Goal: Navigation & Orientation: Find specific page/section

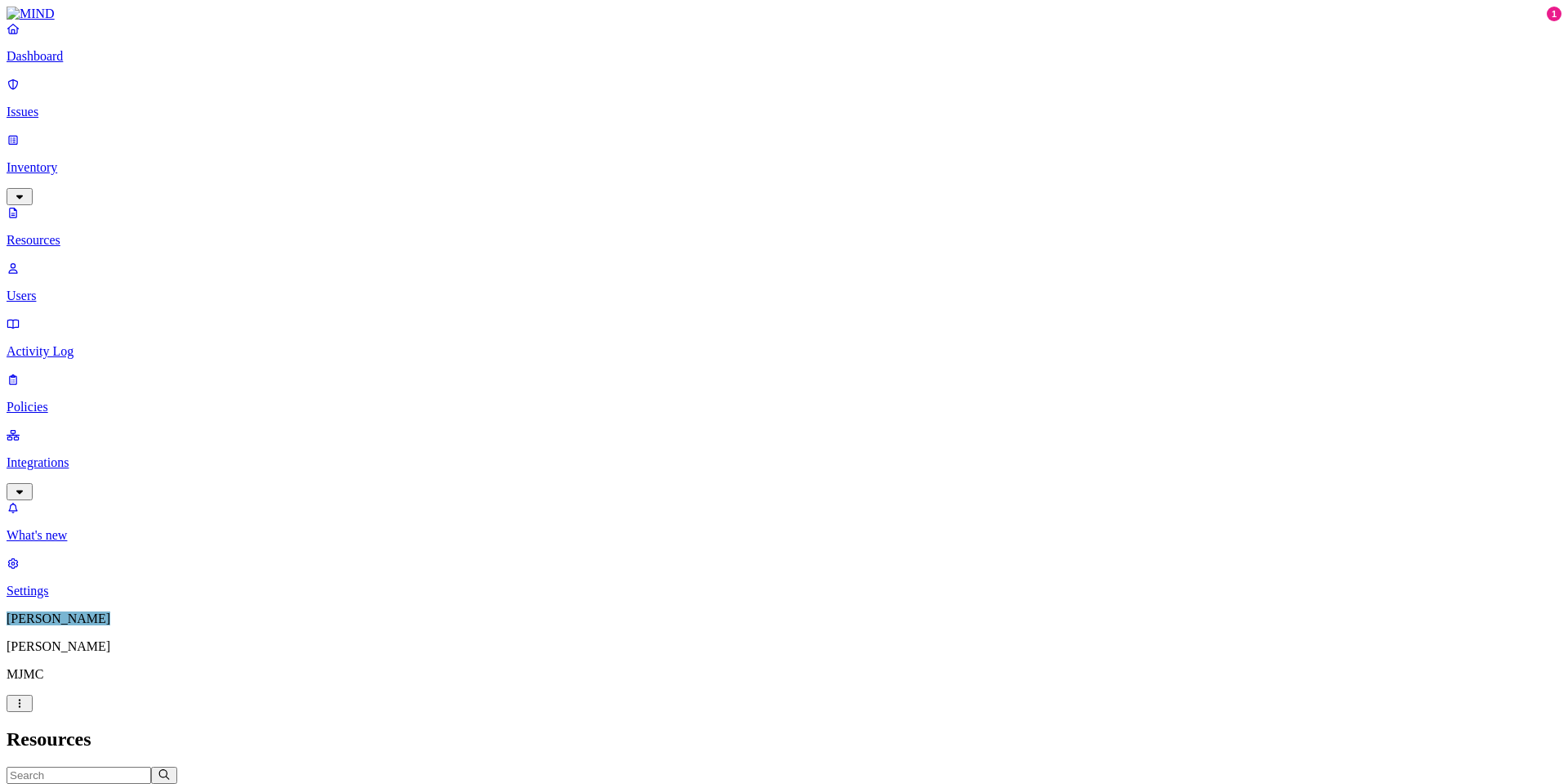
click at [79, 64] on p "Dashboard" at bounding box center [784, 56] width 1556 height 15
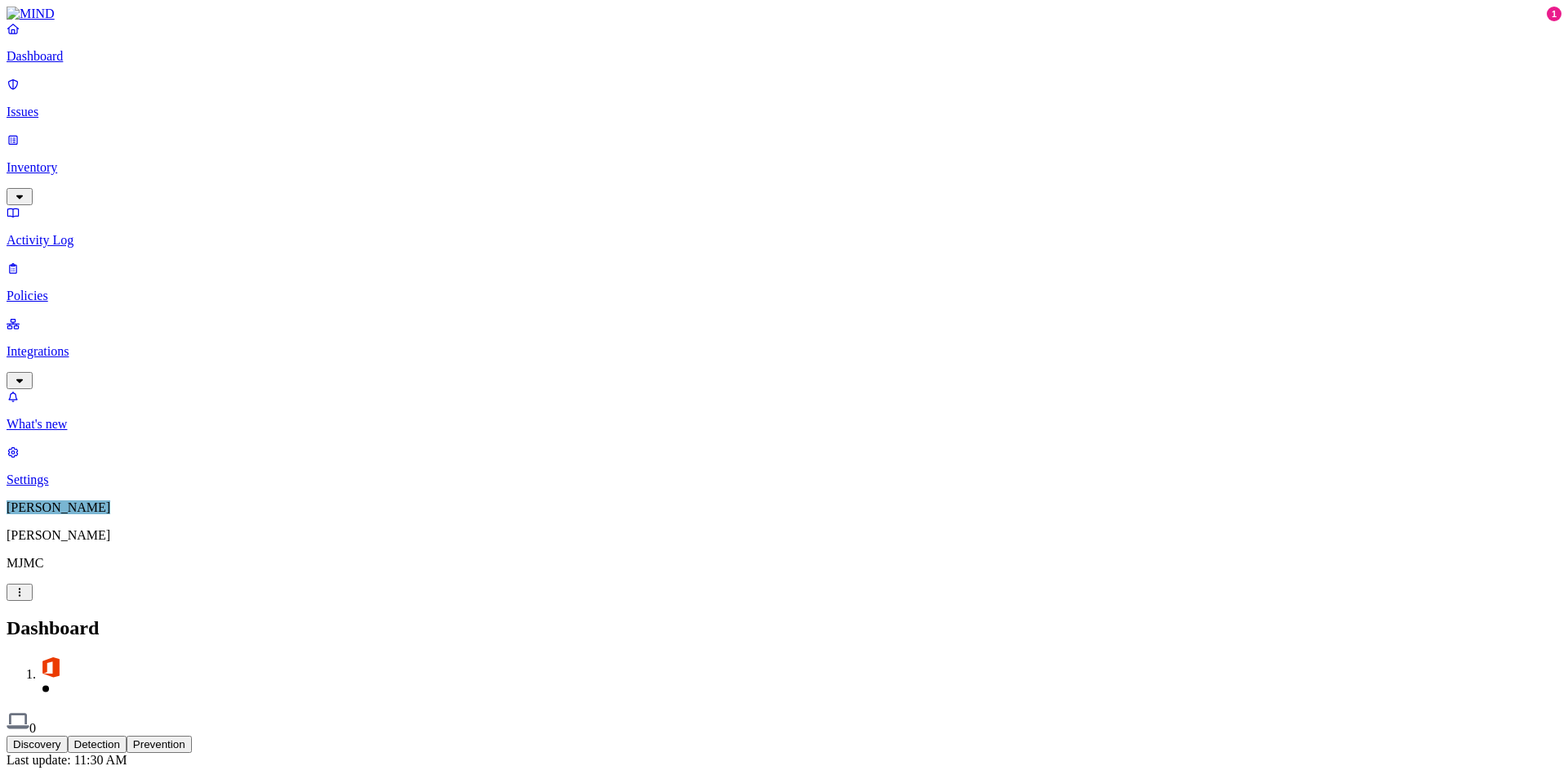
click at [126, 735] on button "Detection" at bounding box center [97, 743] width 59 height 17
click at [62, 160] on p "Inventory" at bounding box center [784, 167] width 1556 height 15
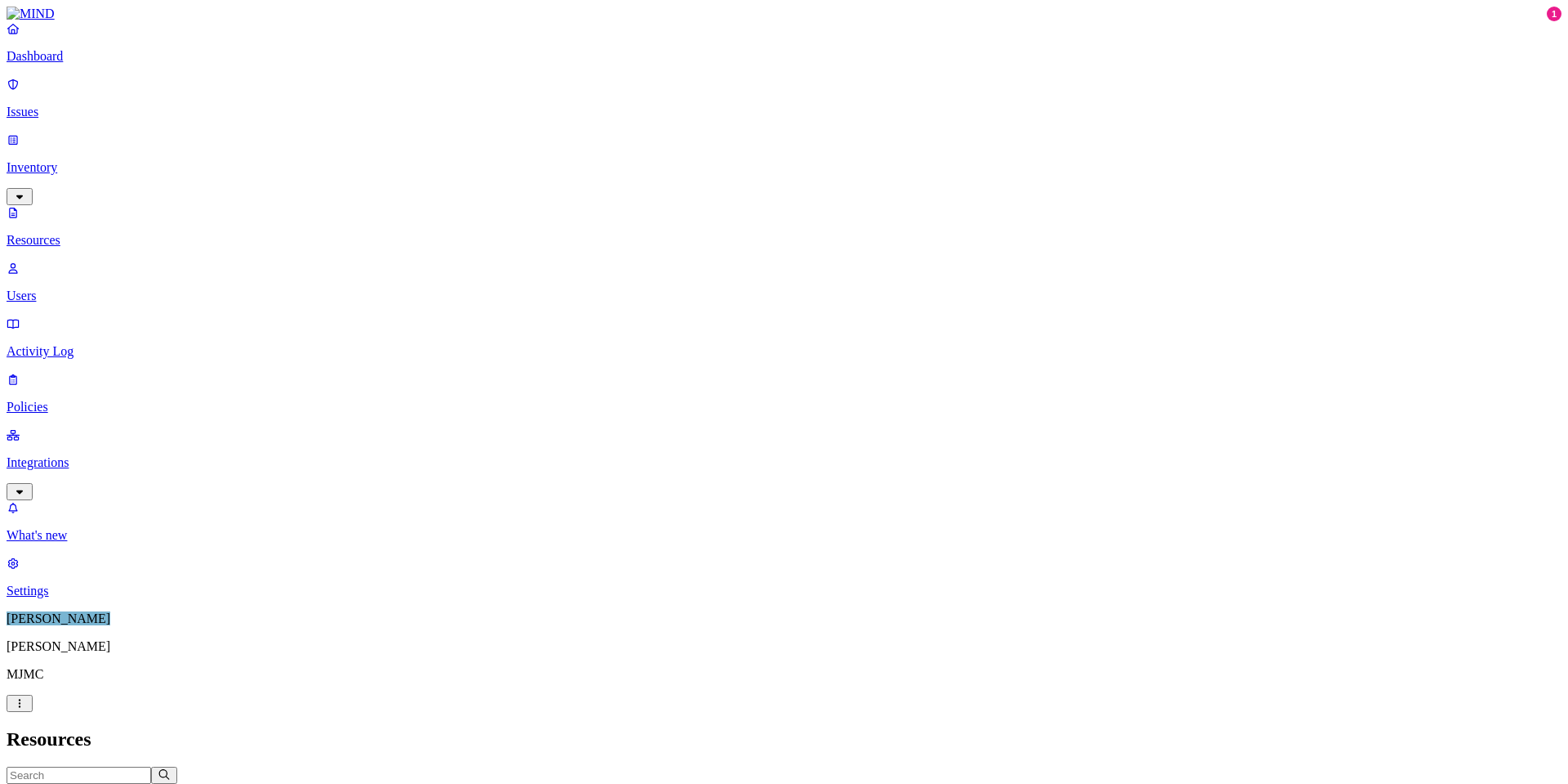
click at [65, 64] on p "Dashboard" at bounding box center [784, 56] width 1556 height 15
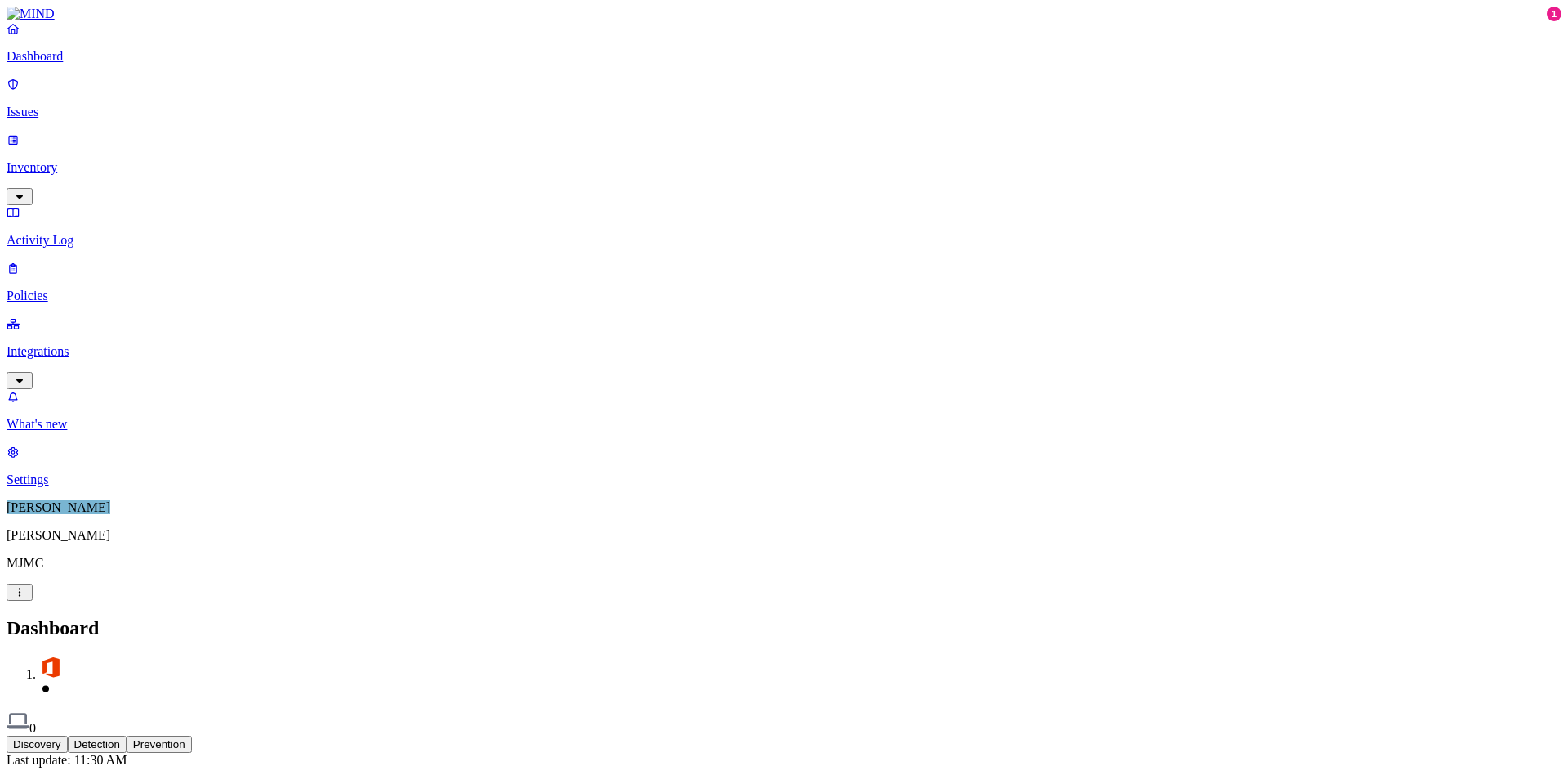
click at [72, 160] on p "Inventory" at bounding box center [784, 167] width 1556 height 15
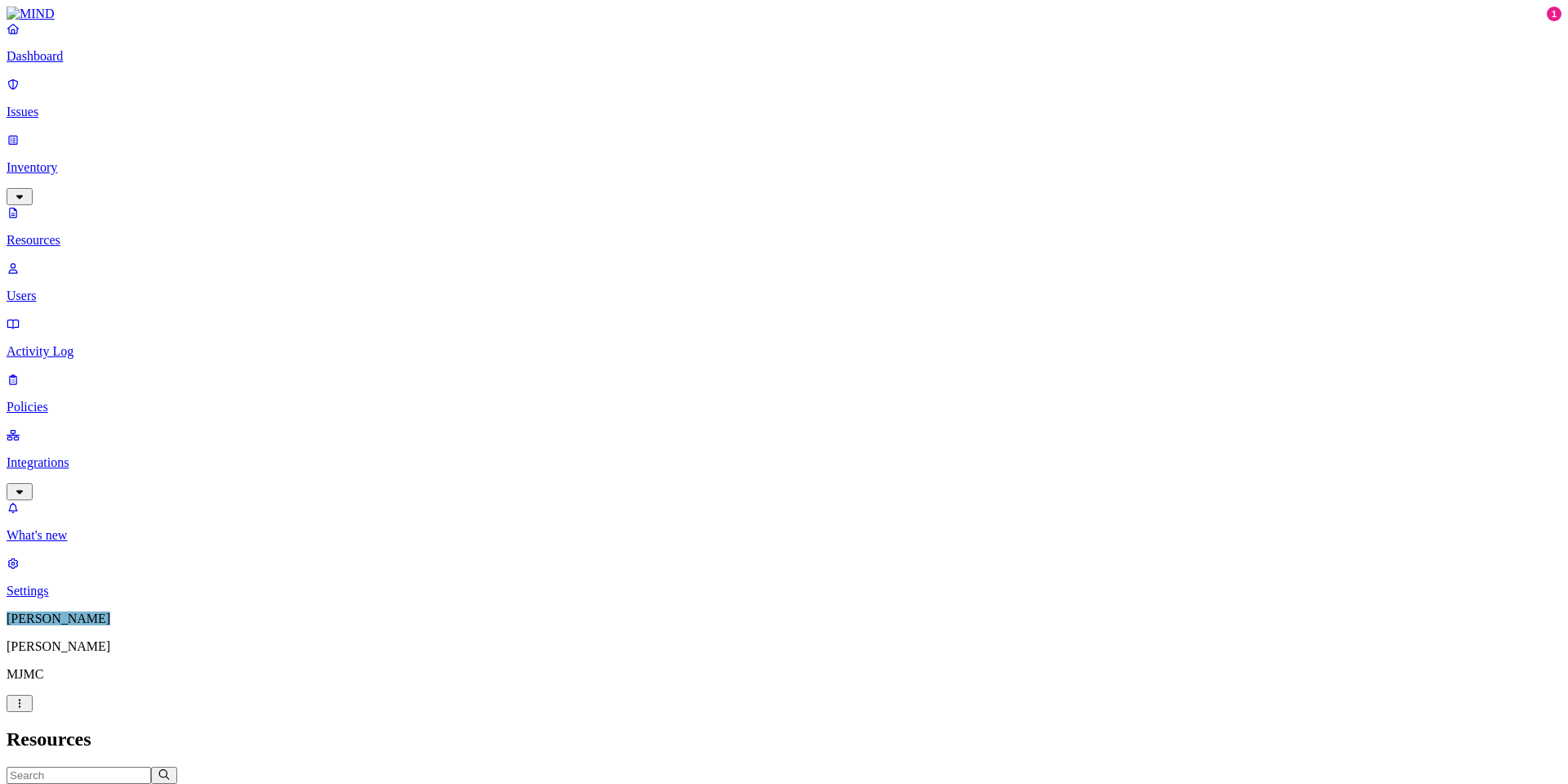
drag, startPoint x: 465, startPoint y: 96, endPoint x: 529, endPoint y: 96, distance: 64.0
click at [61, 542] on p "What's new" at bounding box center [784, 535] width 1556 height 15
click at [78, 598] on p "Settings" at bounding box center [784, 590] width 1556 height 15
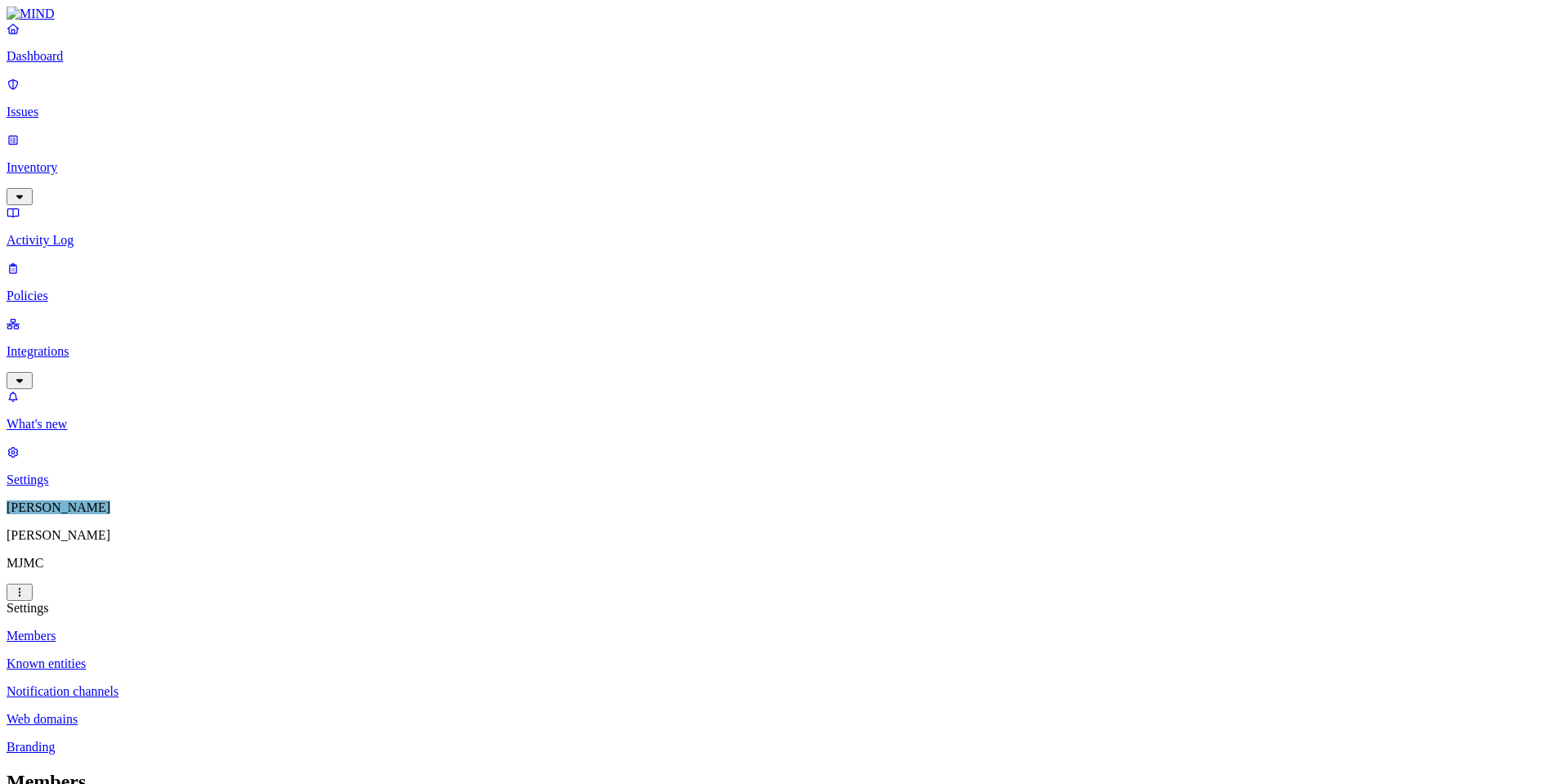
click at [64, 64] on p "Dashboard" at bounding box center [784, 56] width 1556 height 15
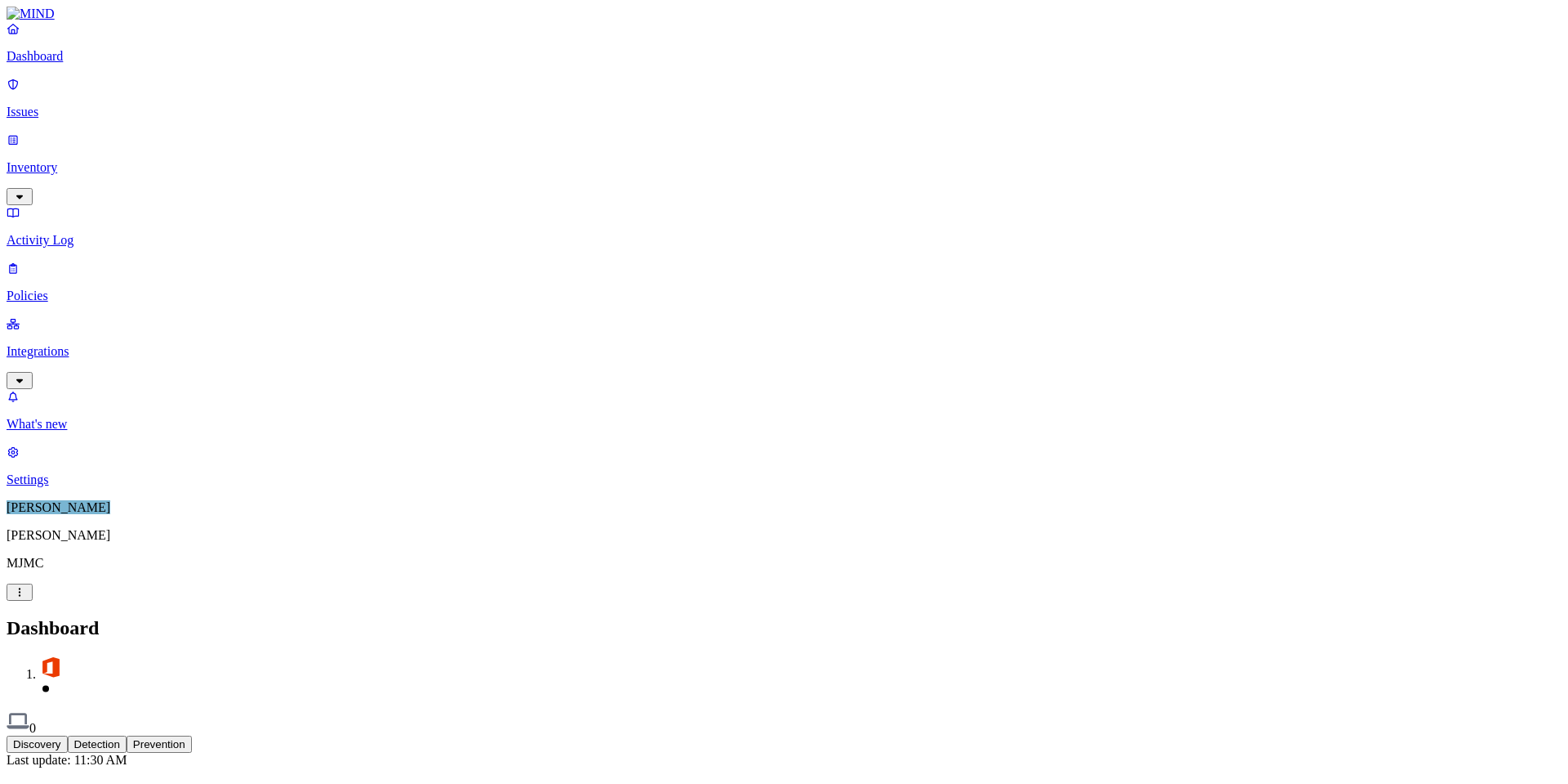
click at [64, 160] on p "Inventory" at bounding box center [784, 167] width 1556 height 15
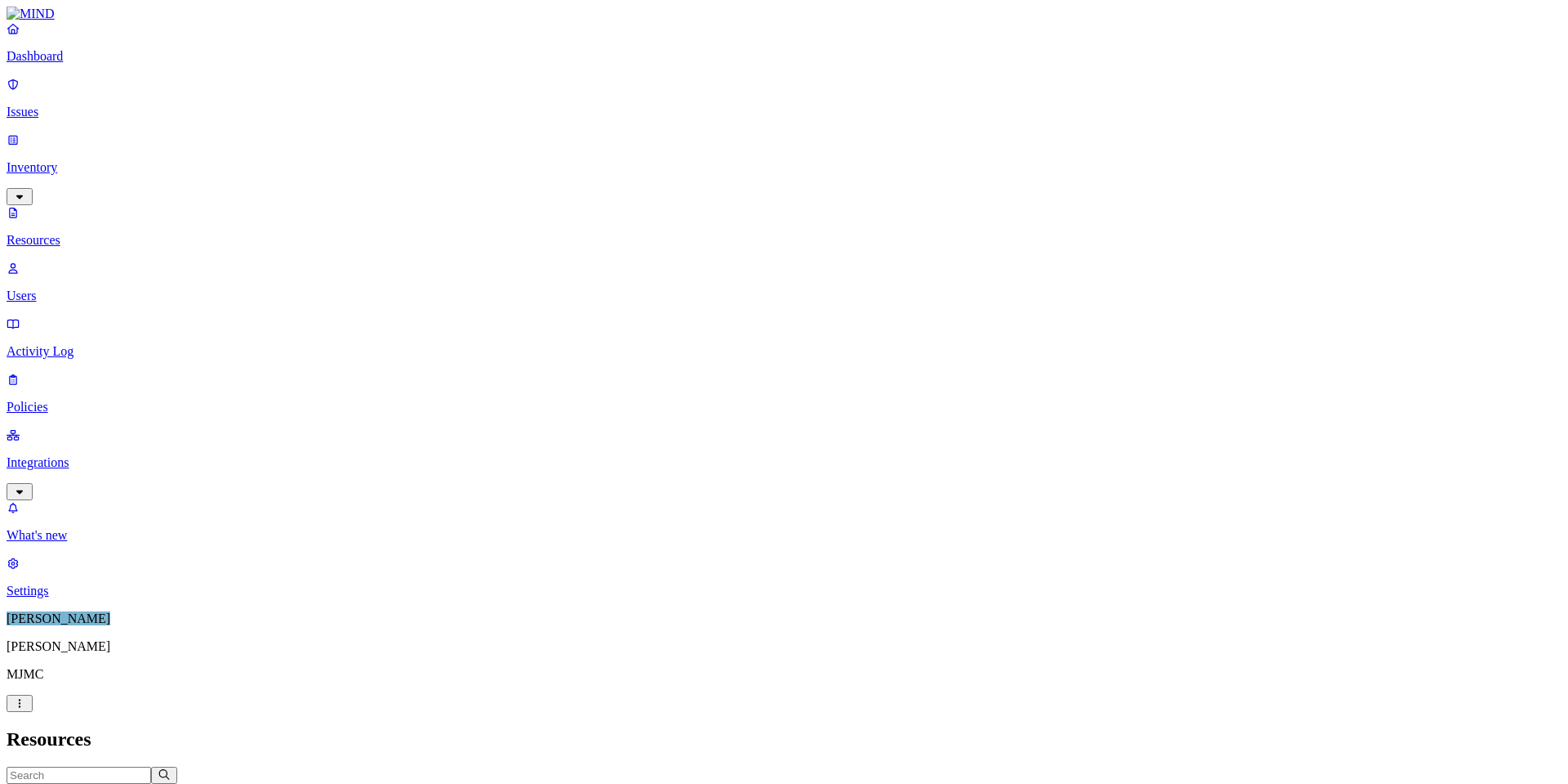
click at [77, 316] on link "Activity Log" at bounding box center [784, 337] width 1556 height 42
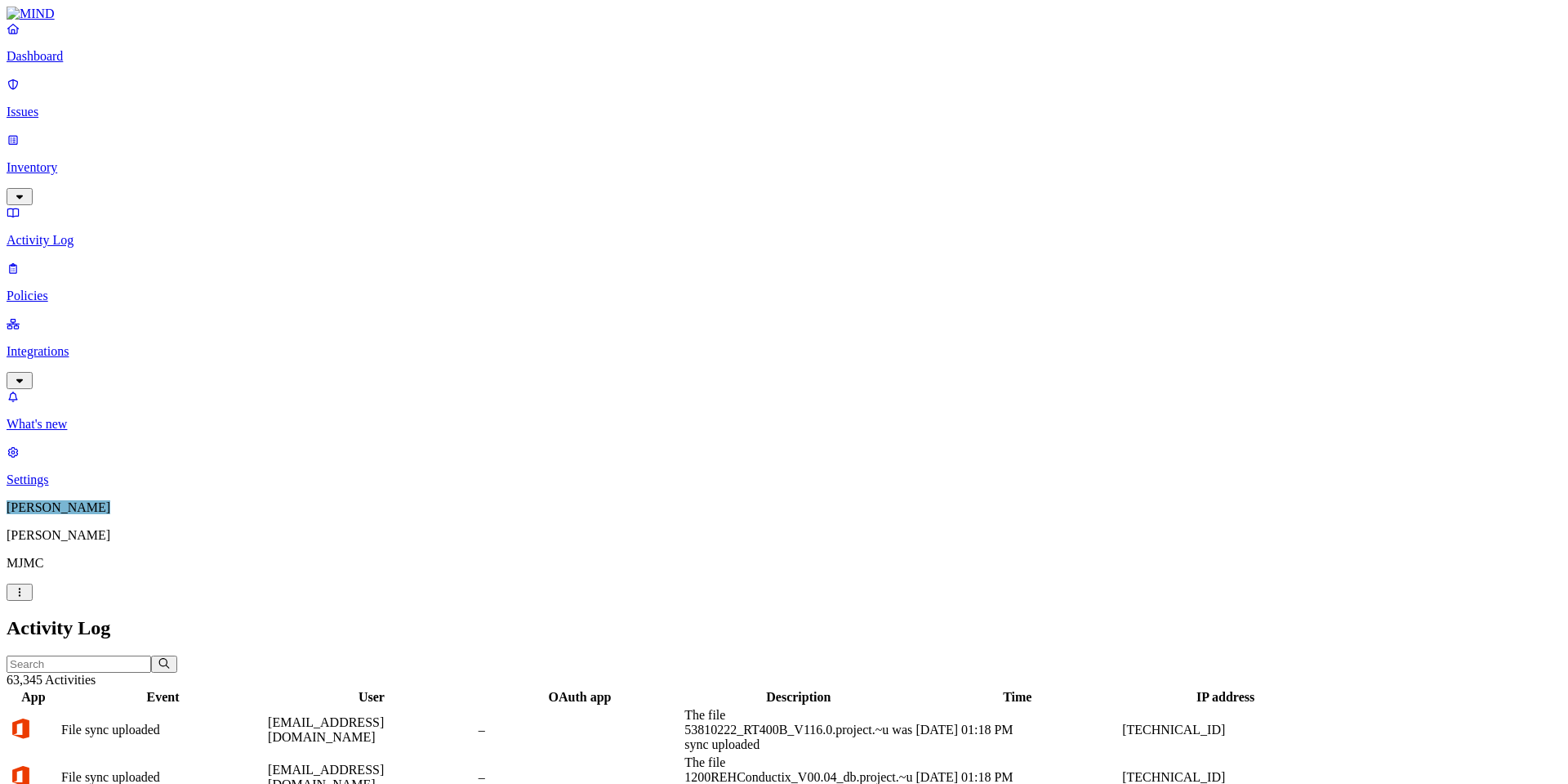
click at [75, 288] on p "Policies" at bounding box center [784, 296] width 1556 height 15
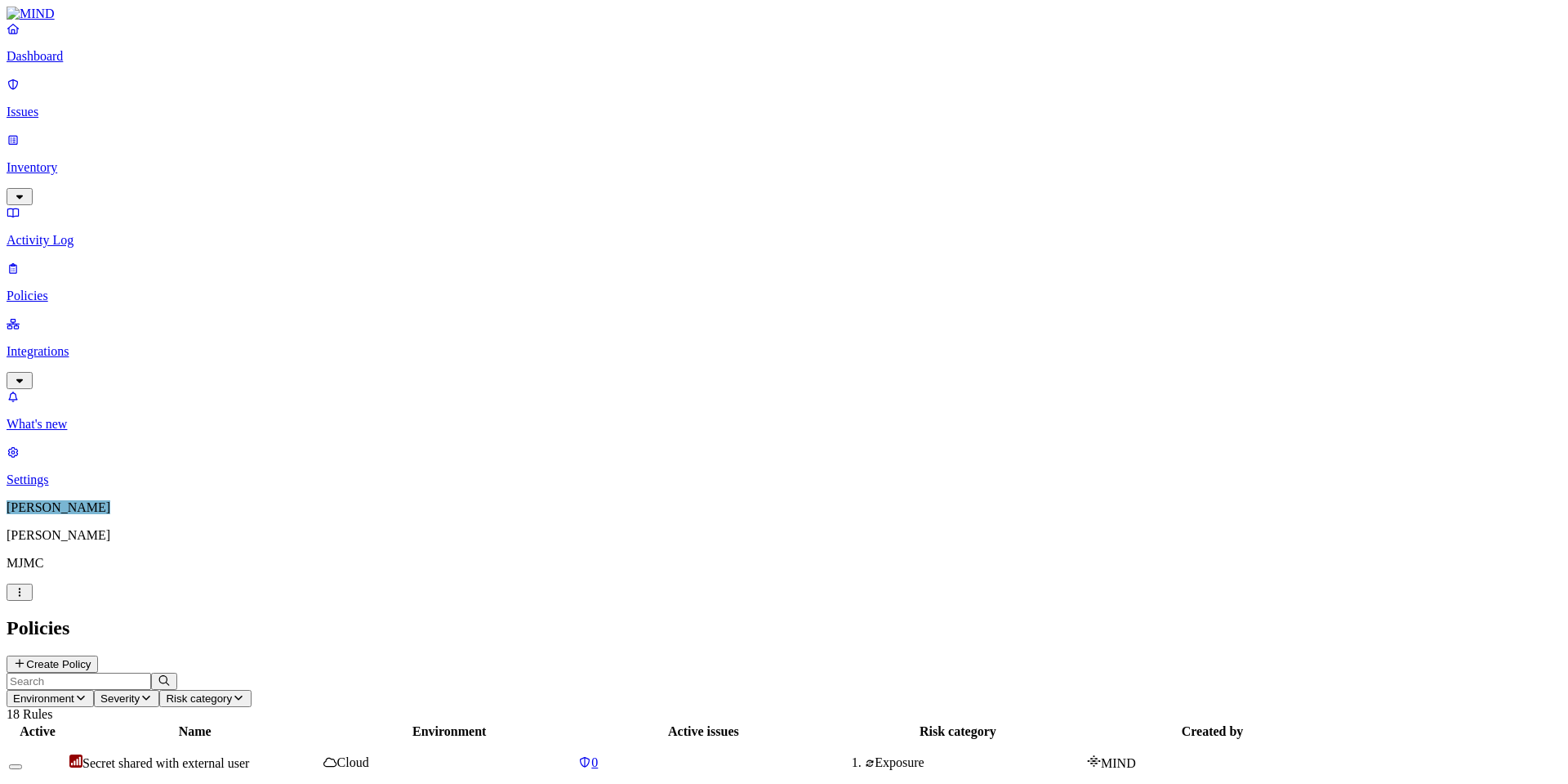
click at [69, 344] on p "Integrations" at bounding box center [784, 351] width 1556 height 15
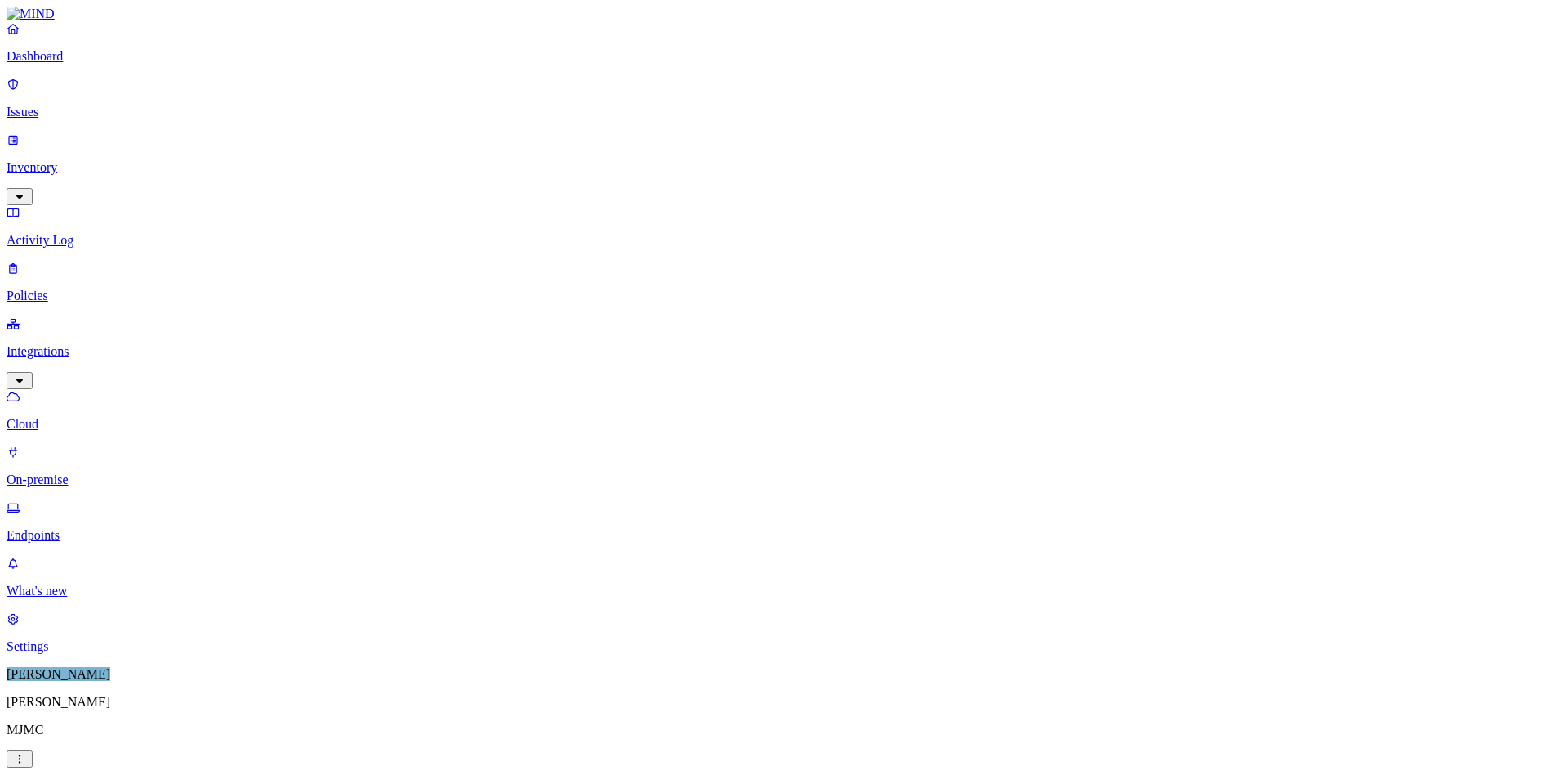
click at [72, 473] on p "On-premise" at bounding box center [784, 480] width 1556 height 15
click at [73, 528] on p "Endpoints" at bounding box center [784, 535] width 1556 height 15
click at [71, 64] on p "Dashboard" at bounding box center [784, 56] width 1556 height 15
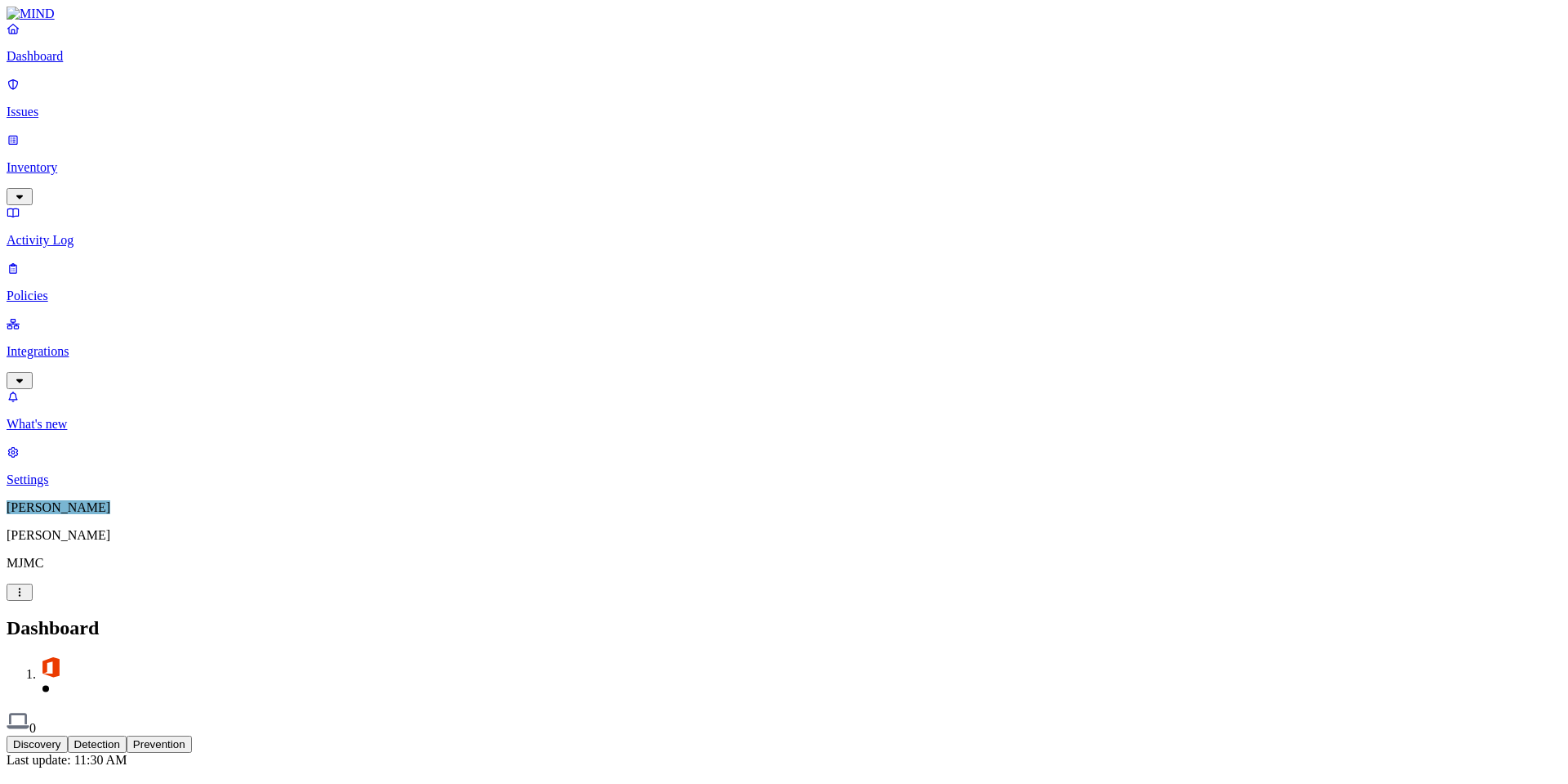
click at [62, 104] on p "Issues" at bounding box center [784, 111] width 1556 height 15
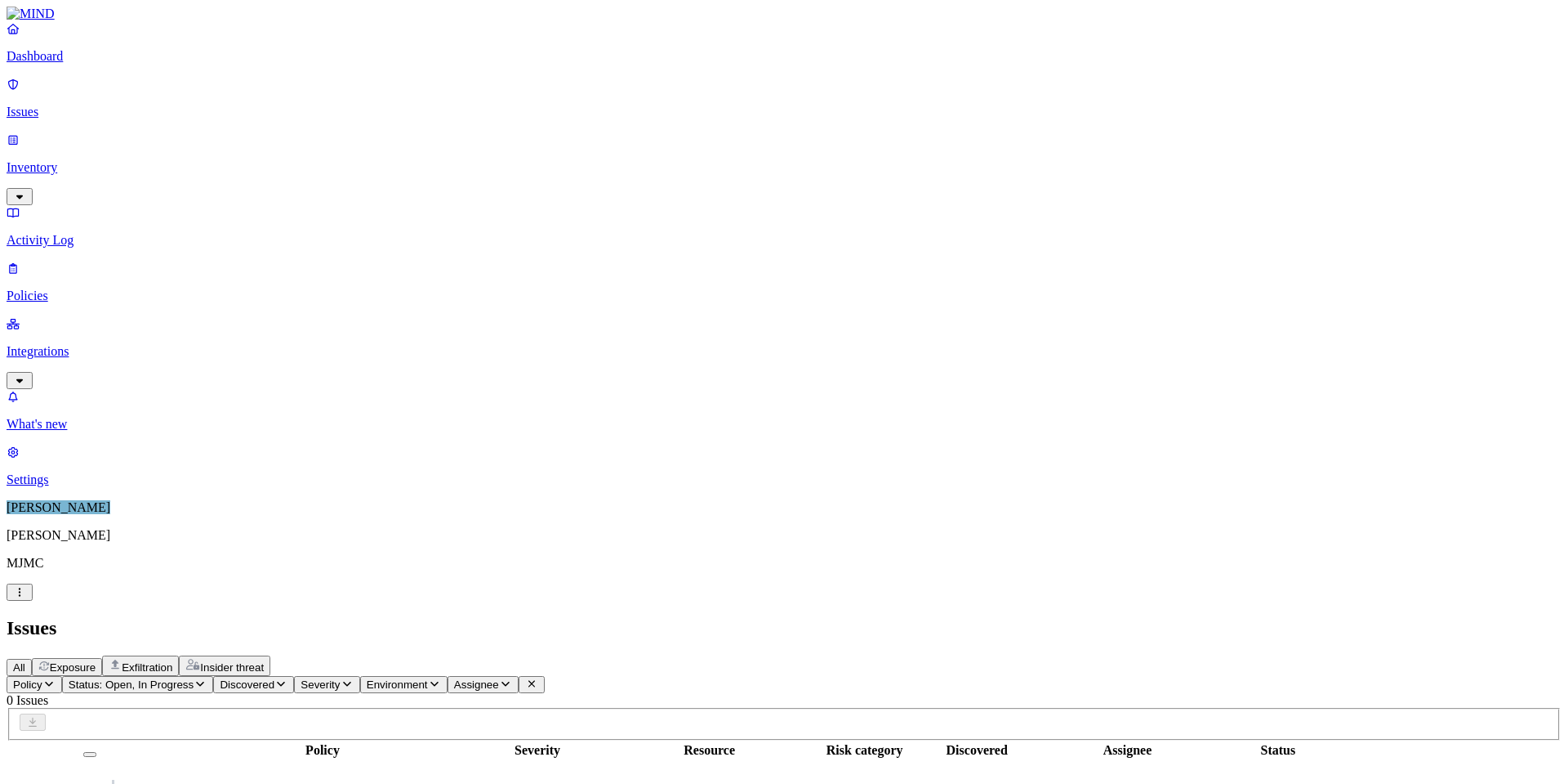
click at [42, 679] on span "Policy" at bounding box center [27, 685] width 29 height 12
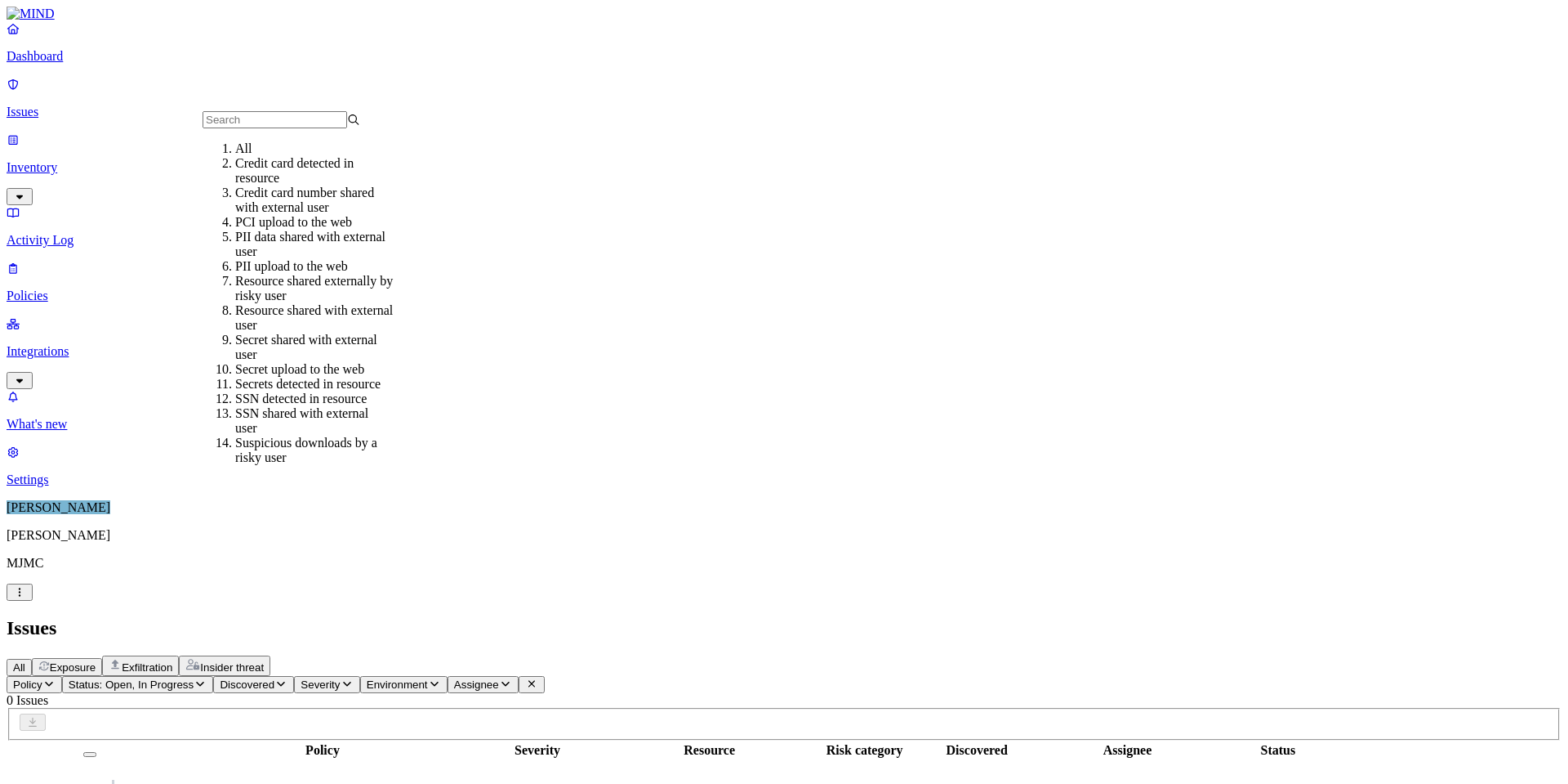
click at [42, 679] on span "Policy" at bounding box center [27, 685] width 29 height 12
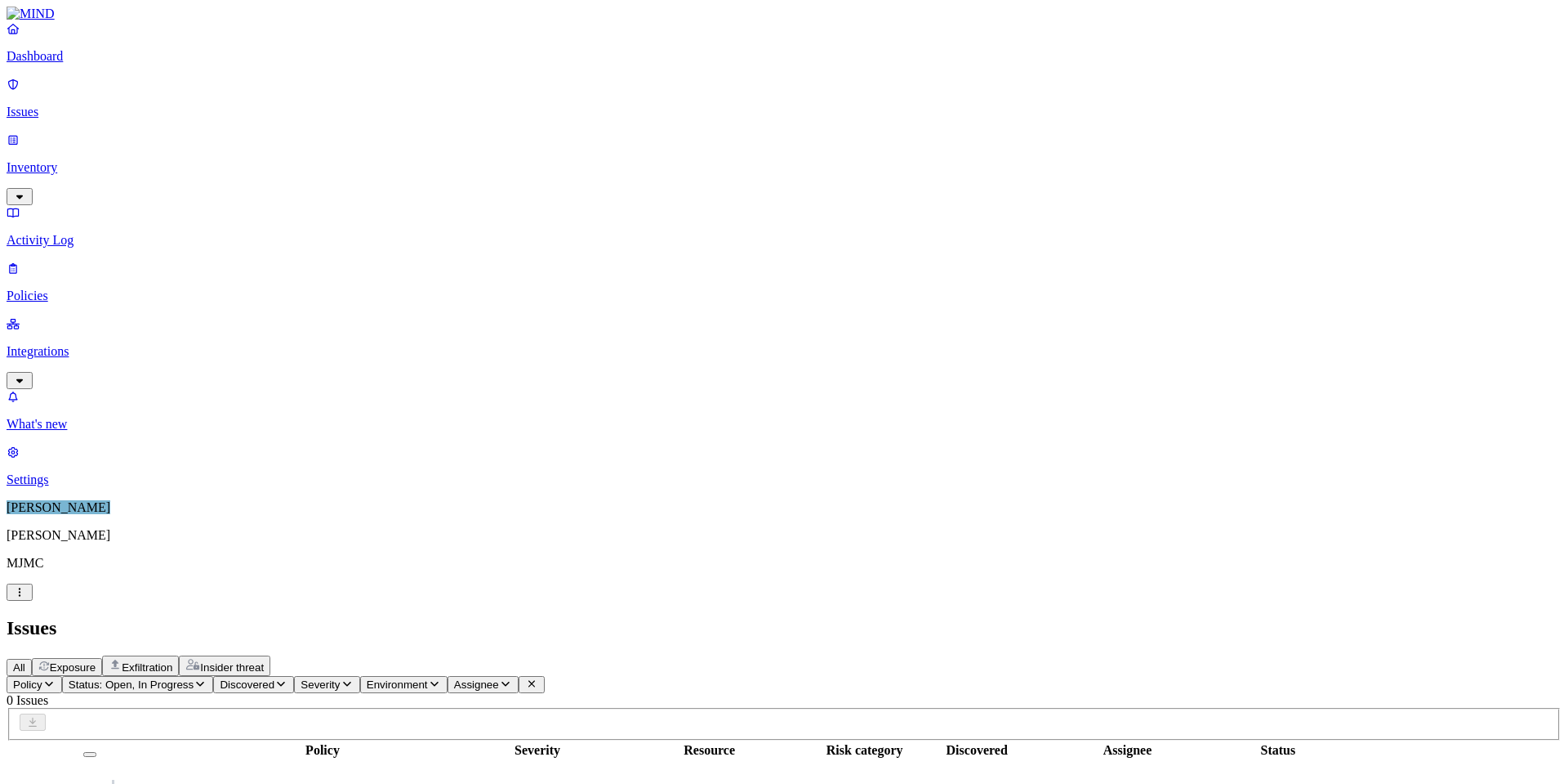
click at [80, 64] on p "Dashboard" at bounding box center [784, 56] width 1556 height 15
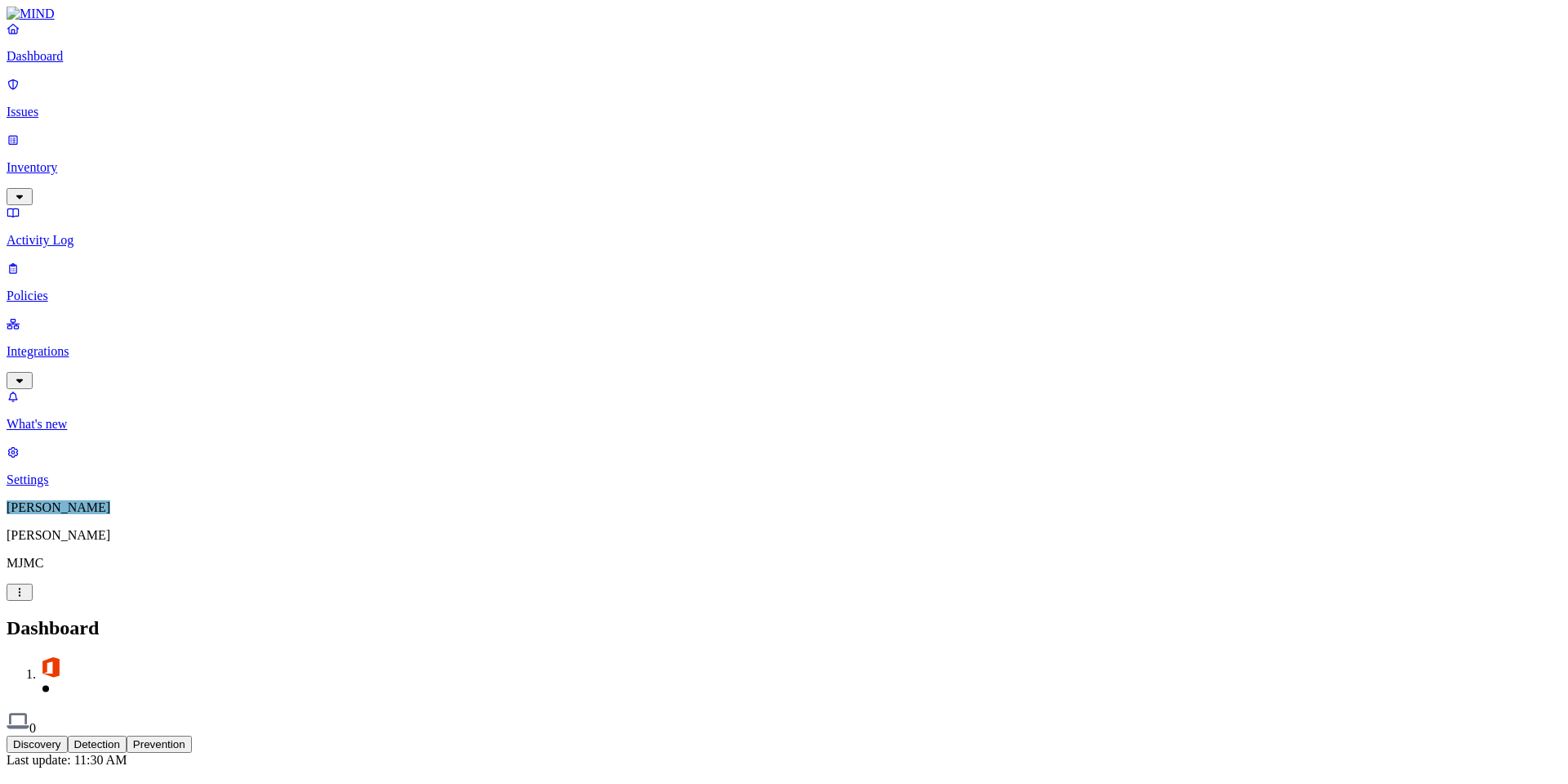
click at [126, 735] on button "Detection" at bounding box center [97, 743] width 59 height 17
click at [192, 735] on button "Prevention" at bounding box center [159, 743] width 65 height 17
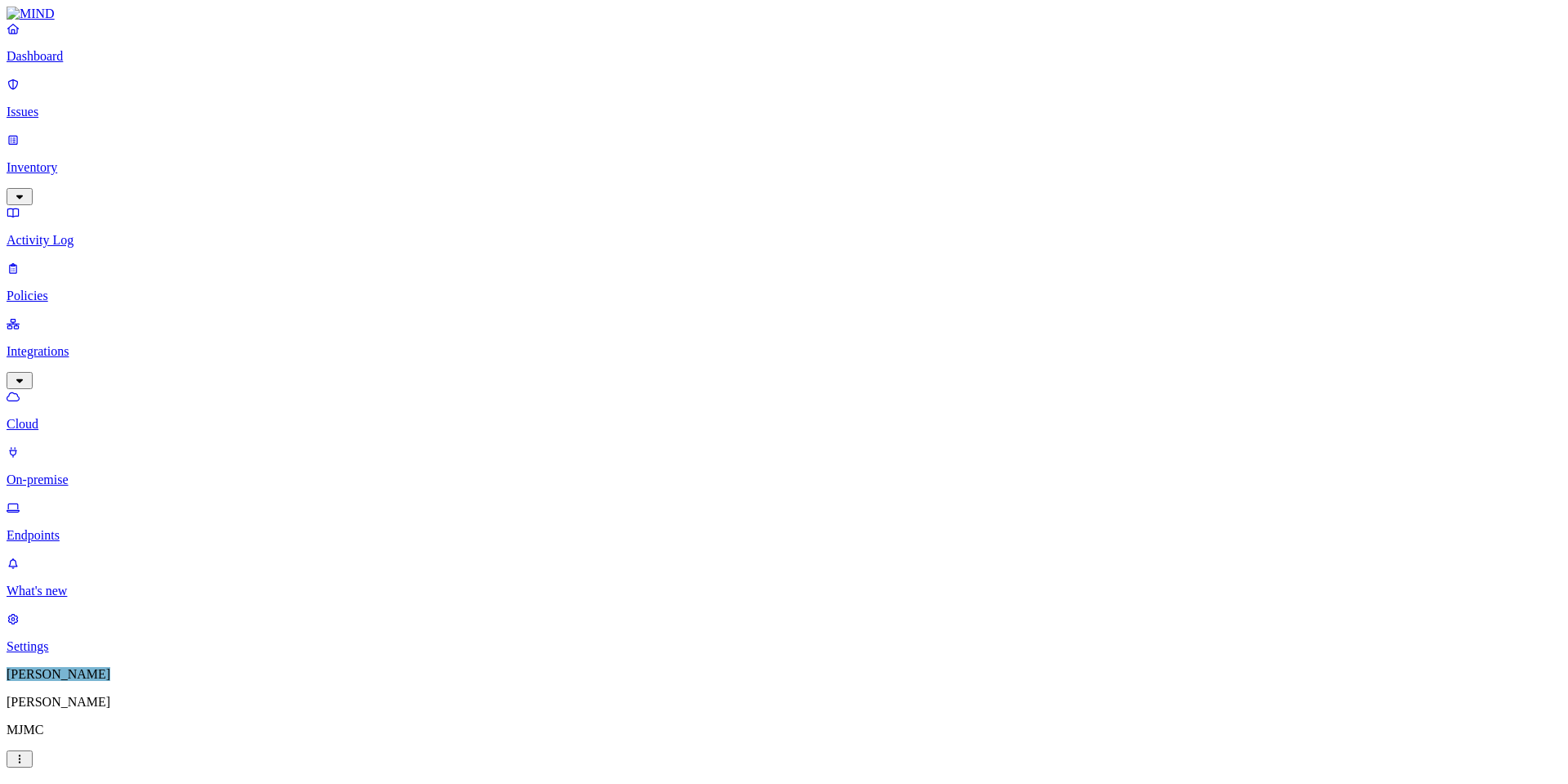
click at [77, 417] on p "Cloud" at bounding box center [784, 424] width 1556 height 15
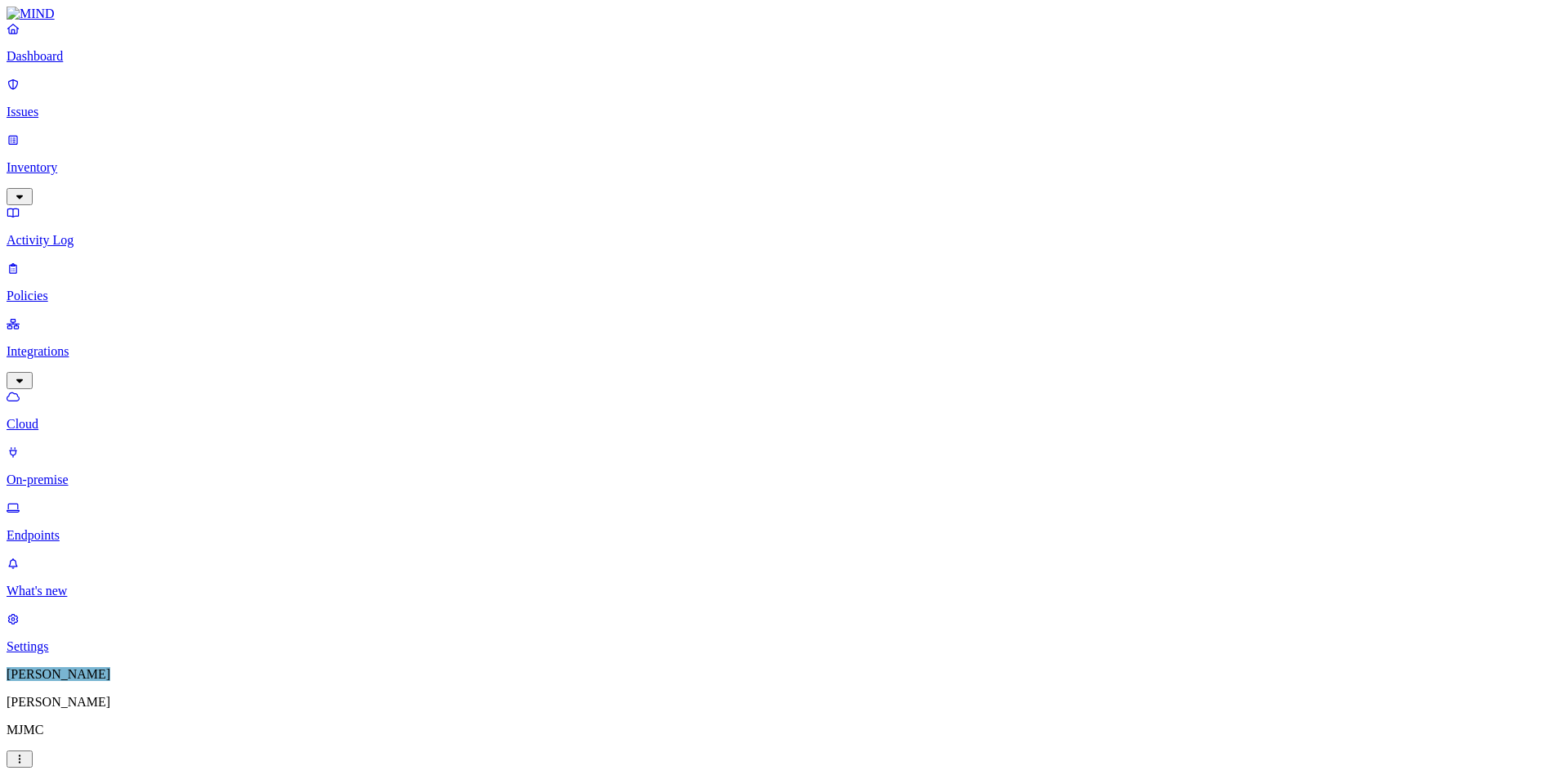
click at [69, 654] on link "Settings" at bounding box center [784, 633] width 1556 height 42
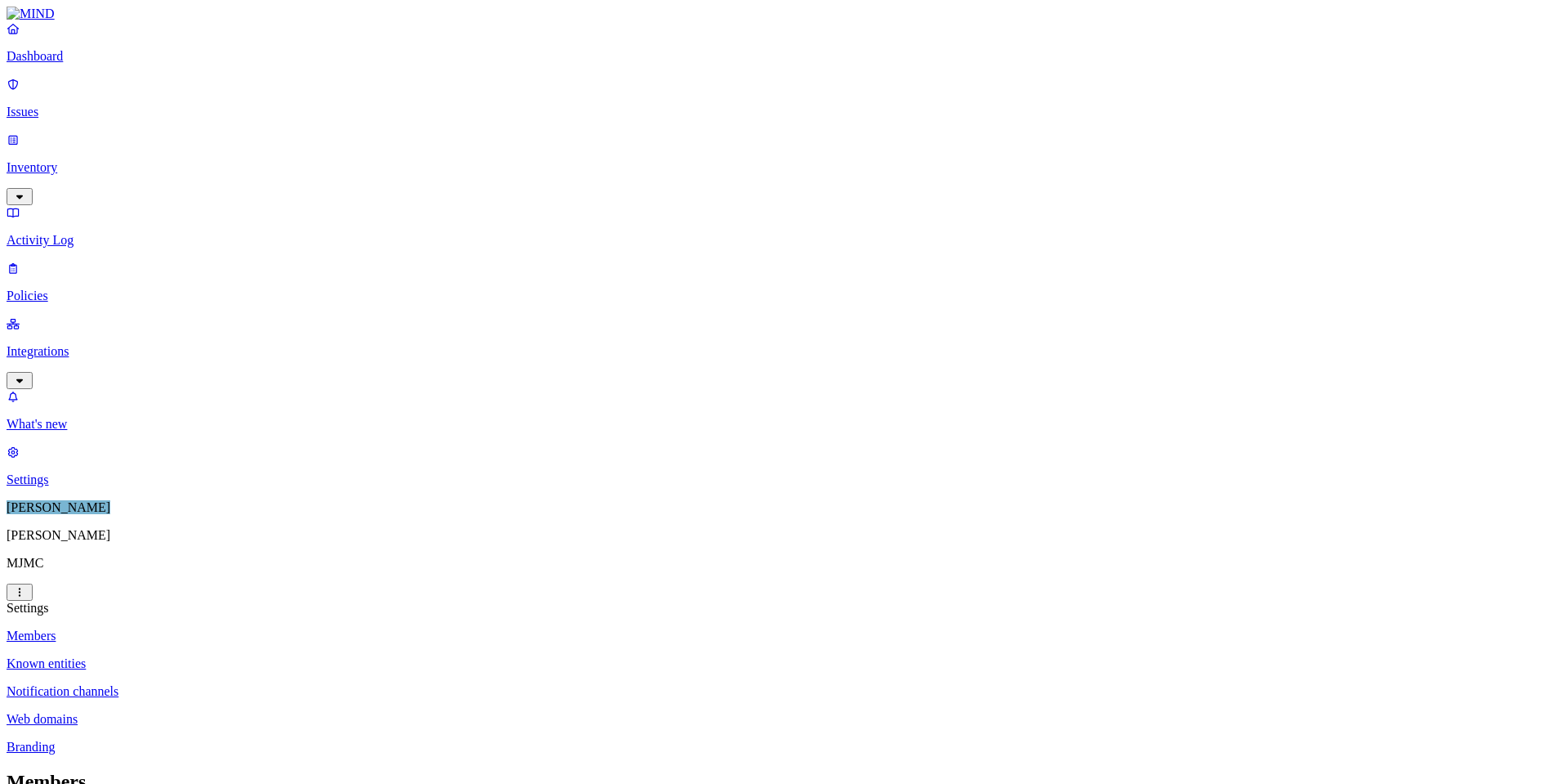
click at [248, 684] on p "Notification channels" at bounding box center [784, 691] width 1556 height 15
click at [235, 711] on p "Web domains" at bounding box center [784, 719] width 1556 height 15
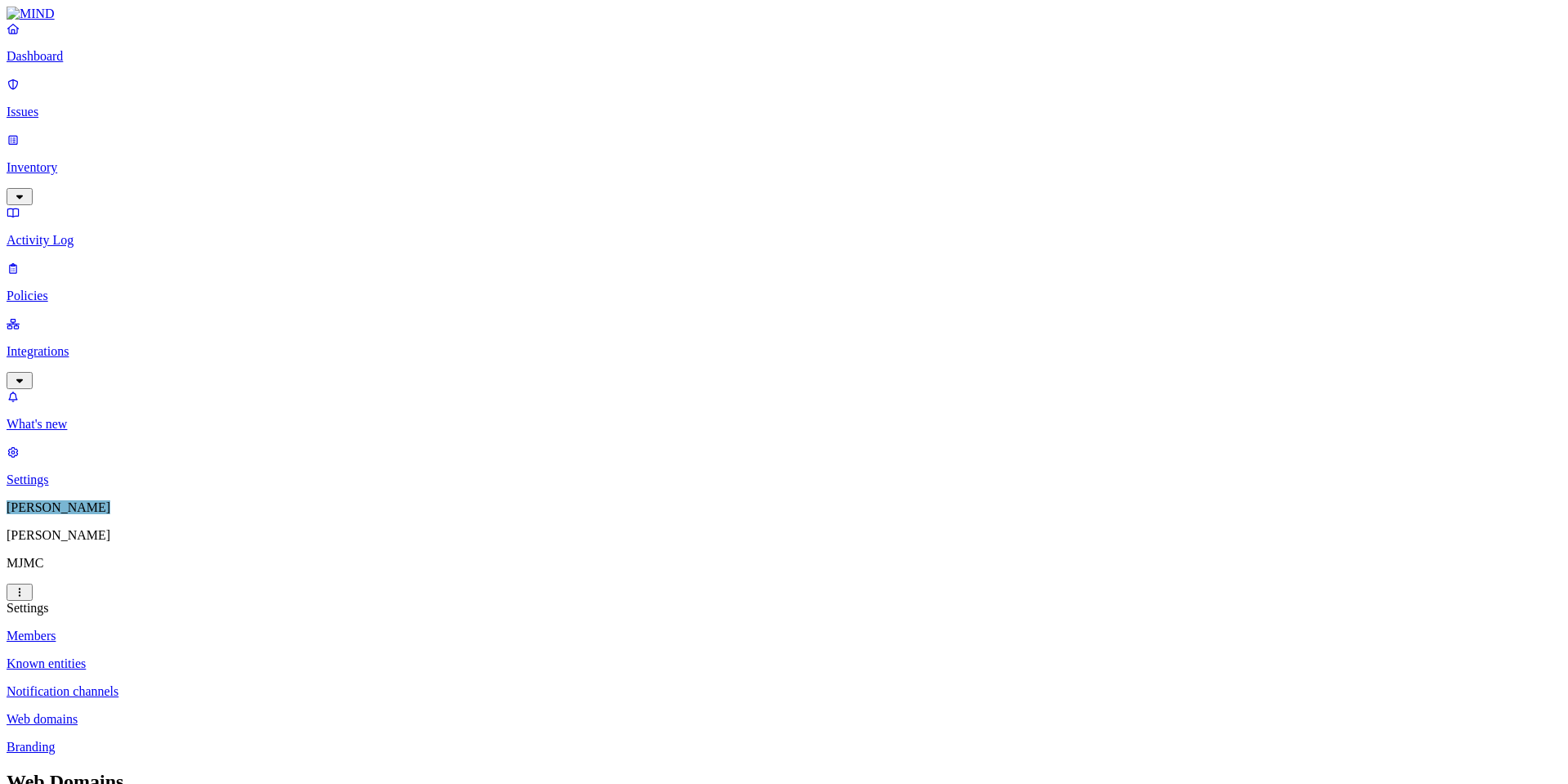
click at [224, 740] on p "Branding" at bounding box center [784, 747] width 1556 height 15
click at [230, 657] on p "Known entities" at bounding box center [784, 664] width 1556 height 15
click at [233, 628] on p "Members" at bounding box center [784, 635] width 1556 height 15
click at [238, 684] on link "Notification channels" at bounding box center [784, 691] width 1556 height 15
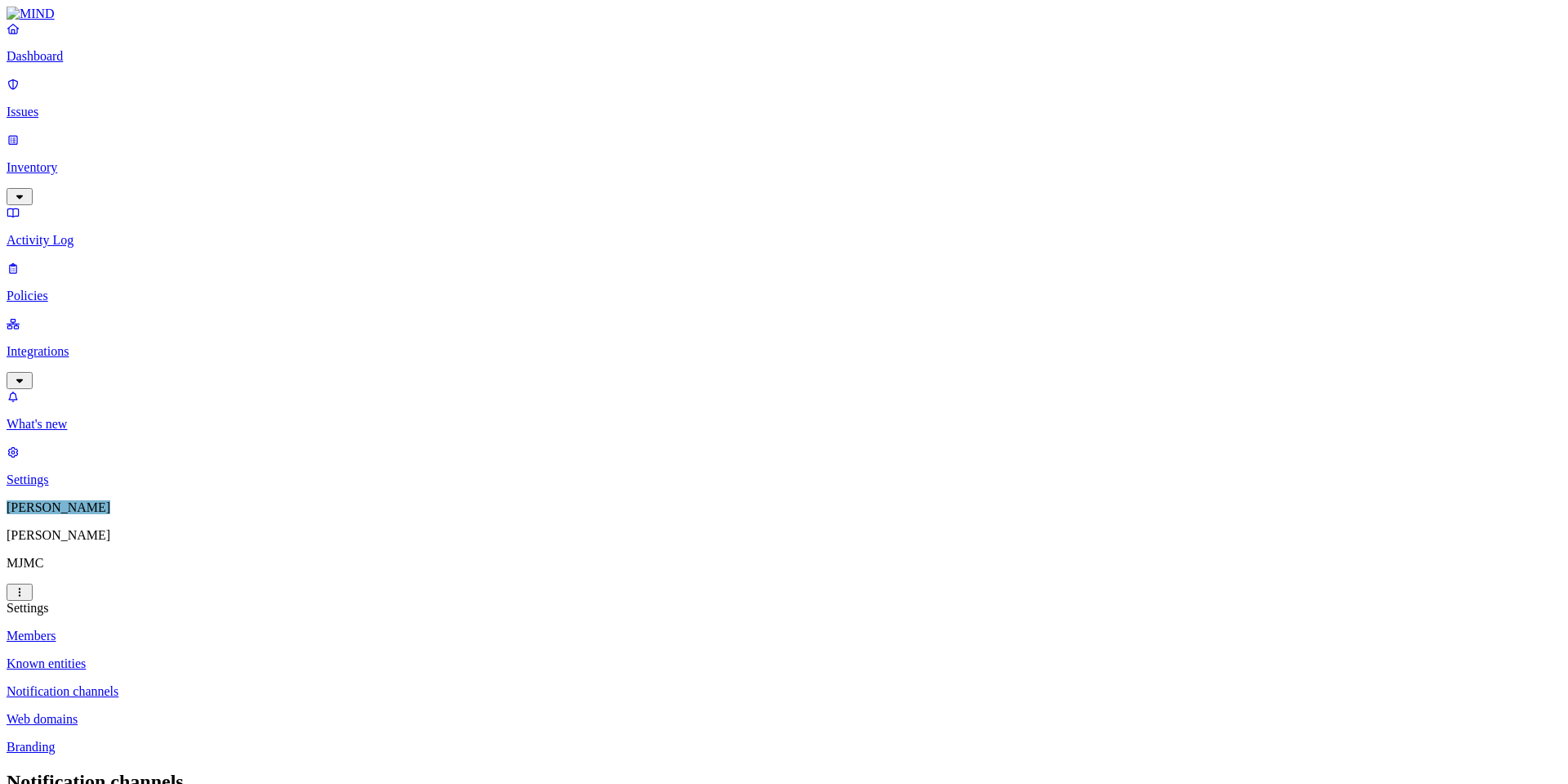
click at [223, 657] on link "Known entities" at bounding box center [784, 664] width 1556 height 15
click at [228, 628] on p "Members" at bounding box center [784, 635] width 1556 height 15
